Goal: Find specific page/section: Find specific page/section

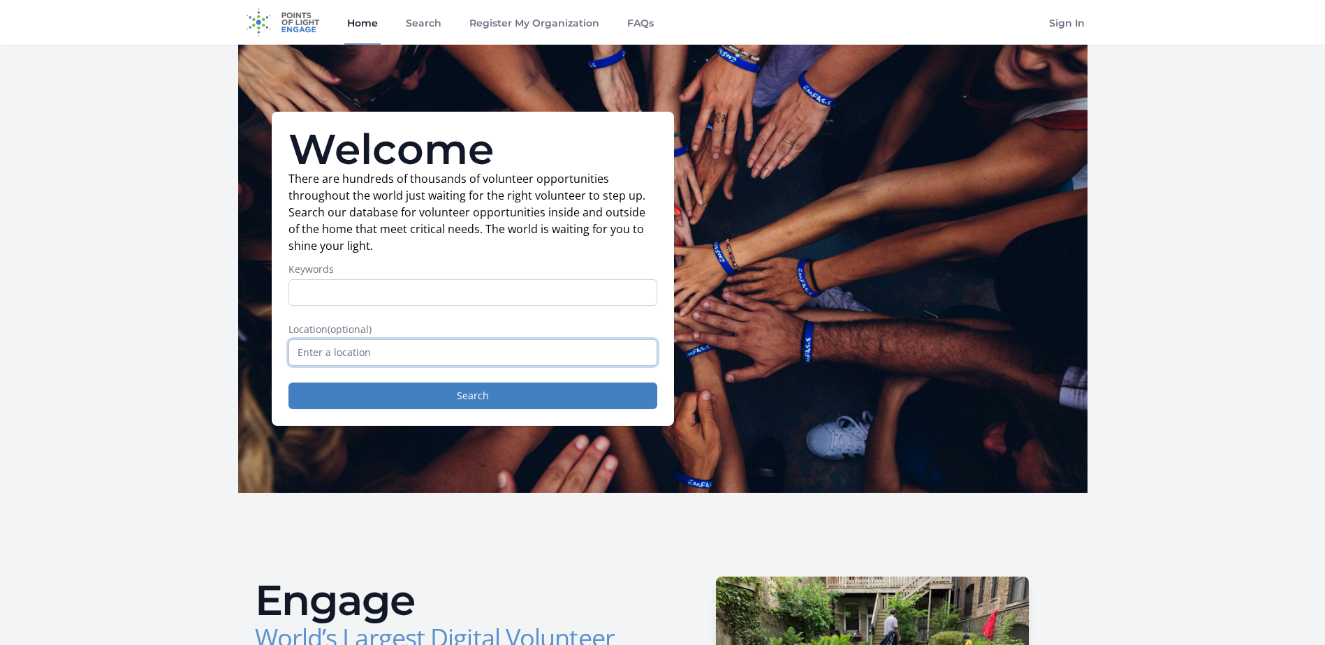
click at [406, 362] on input "text" at bounding box center [472, 352] width 369 height 27
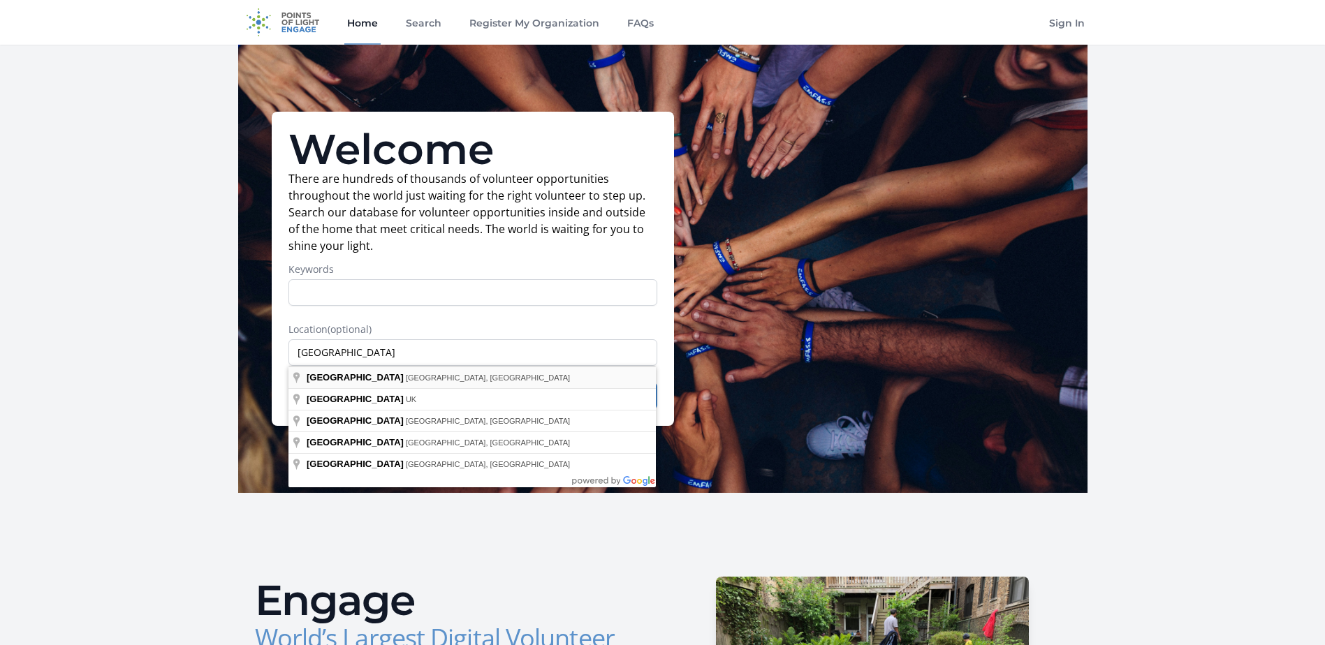
type input "[GEOGRAPHIC_DATA], [GEOGRAPHIC_DATA], [GEOGRAPHIC_DATA]"
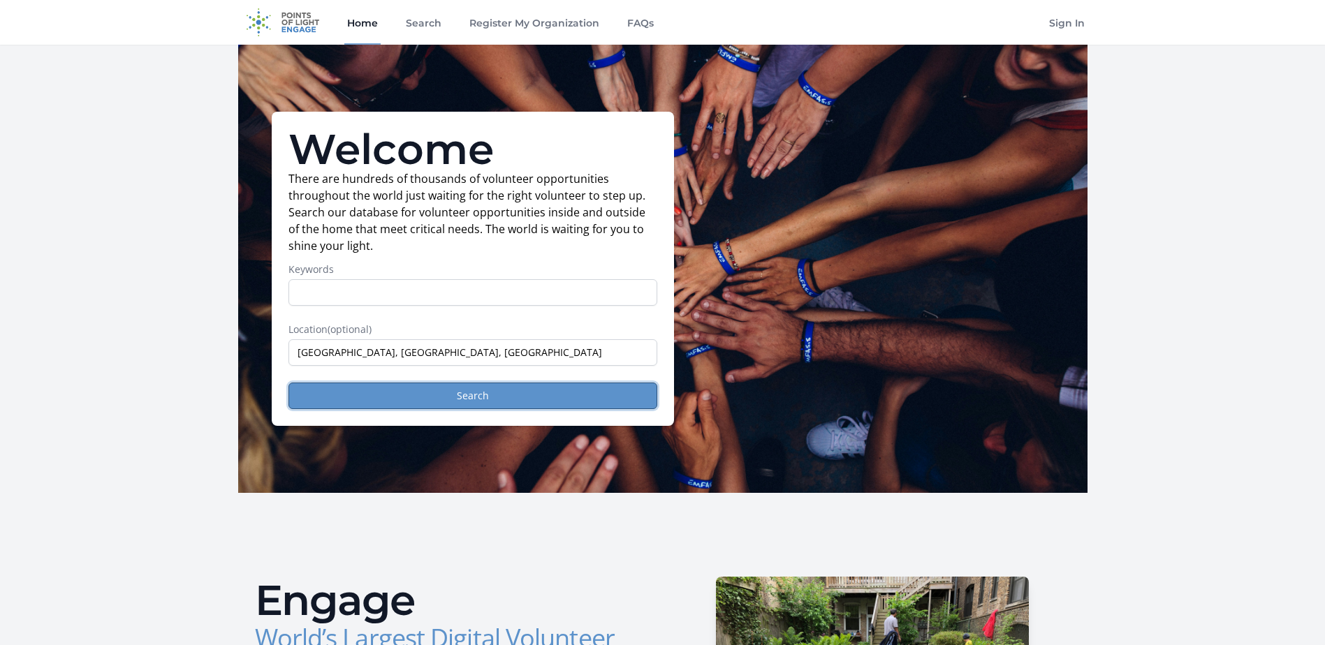
click at [585, 386] on button "Search" at bounding box center [472, 396] width 369 height 27
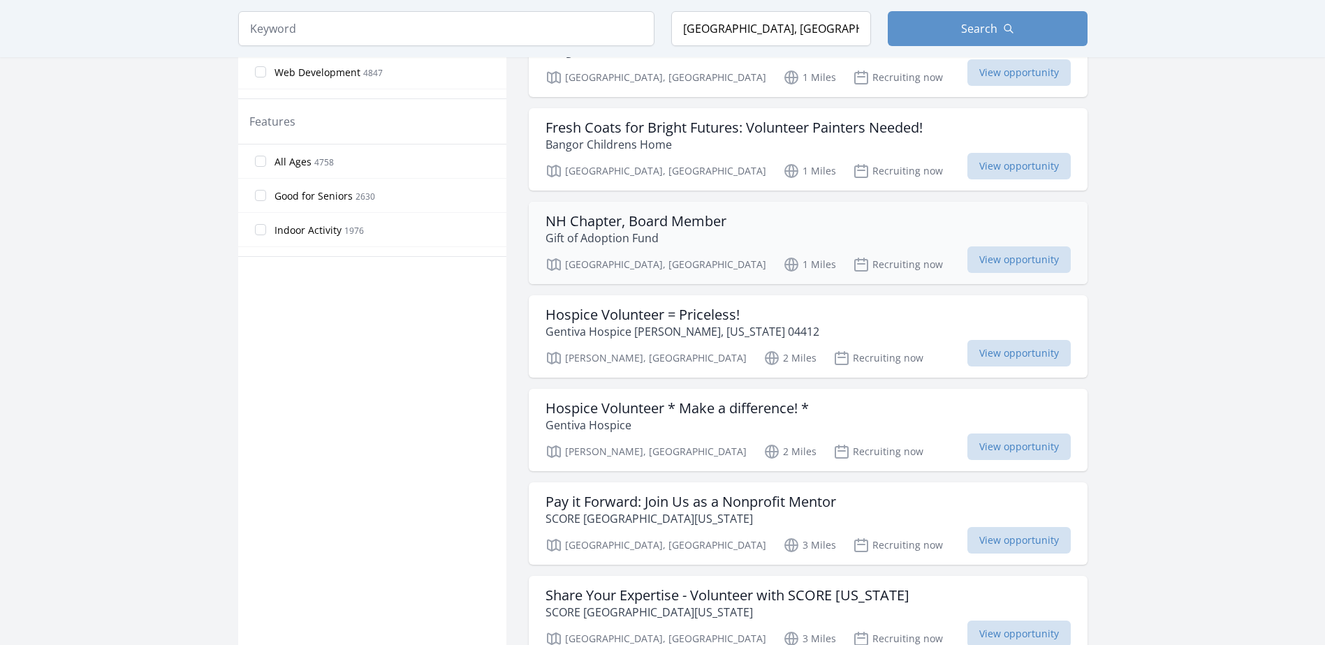
scroll to position [1048, 0]
